Goal: Go to known website: Access a specific website the user already knows

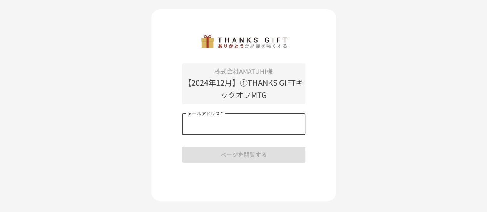
click at [245, 129] on input "メールアドレス   *" at bounding box center [243, 124] width 123 height 22
type input "**********"
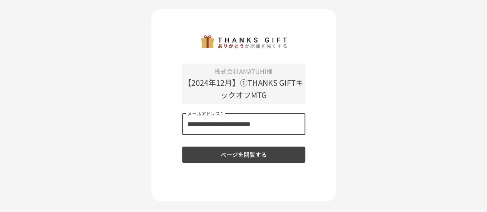
click at [221, 158] on button "ページを閲覧する" at bounding box center [243, 155] width 123 height 16
